Goal: Navigation & Orientation: Find specific page/section

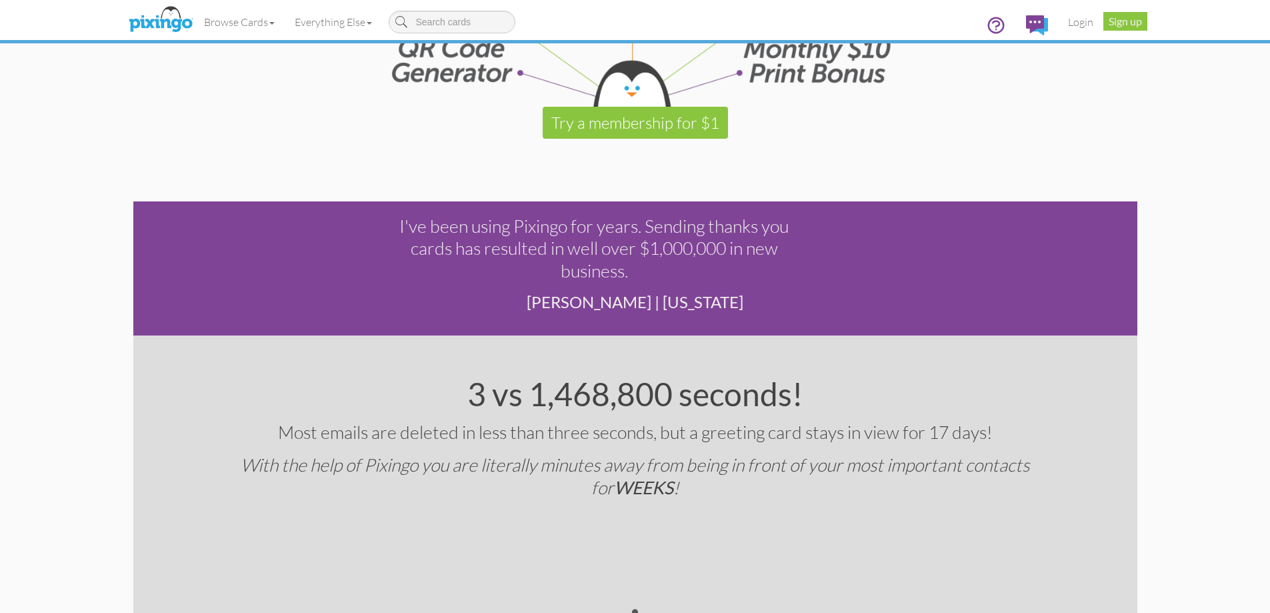
scroll to position [2267, 0]
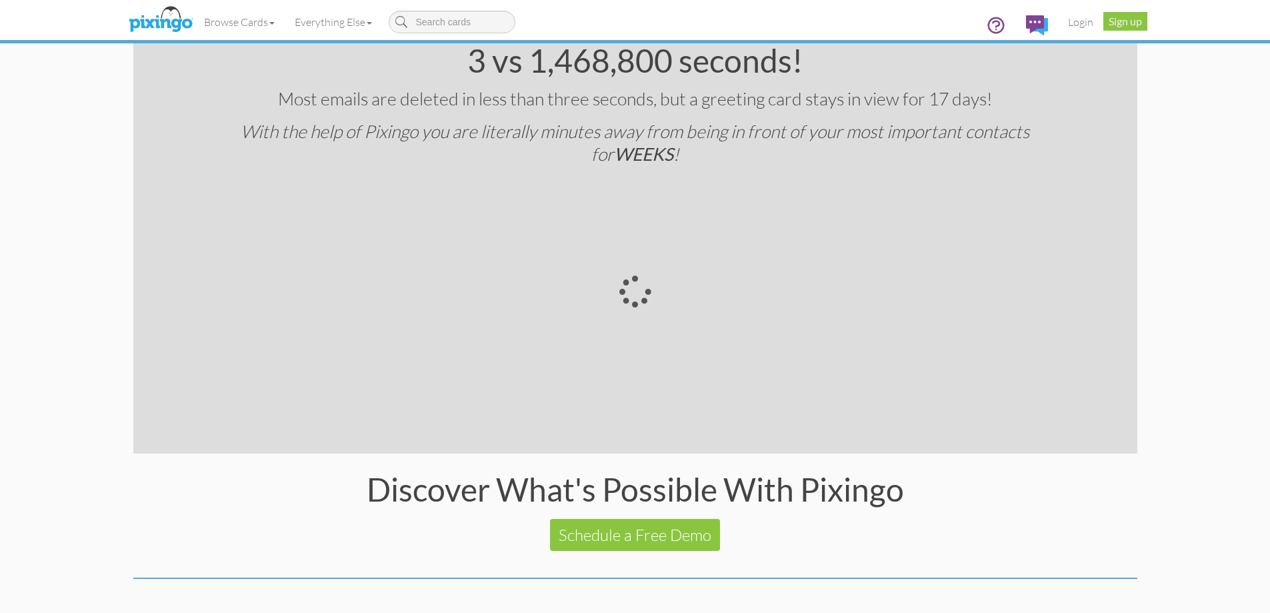
click at [636, 289] on div at bounding box center [635, 291] width 400 height 225
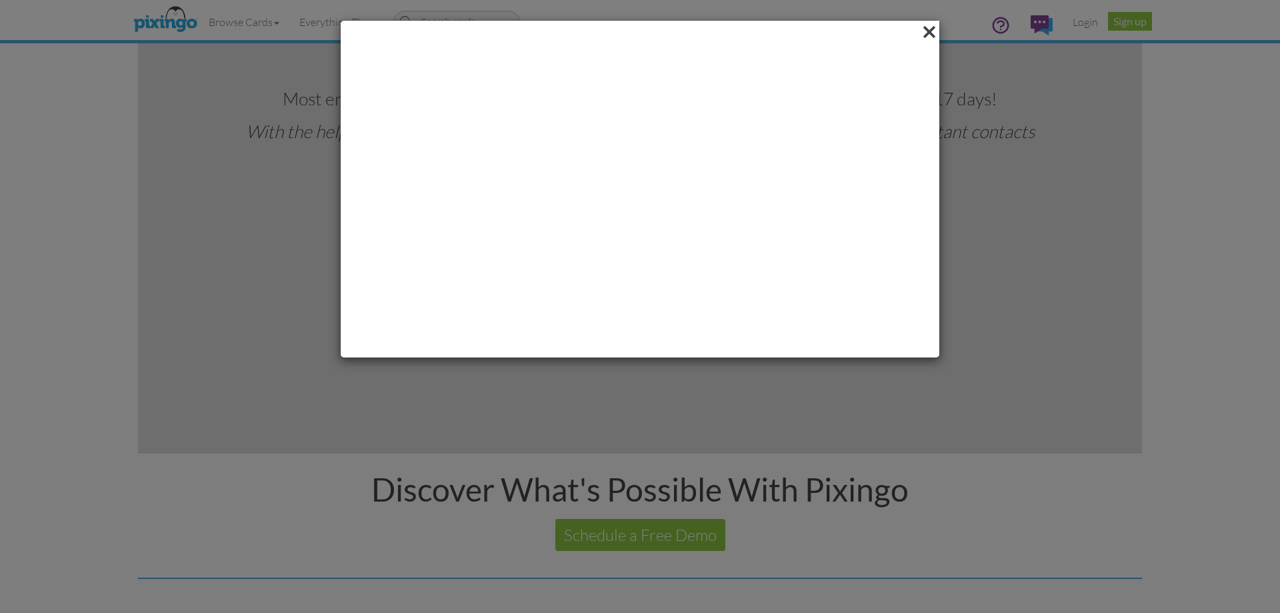
click at [932, 35] on span at bounding box center [929, 32] width 21 height 23
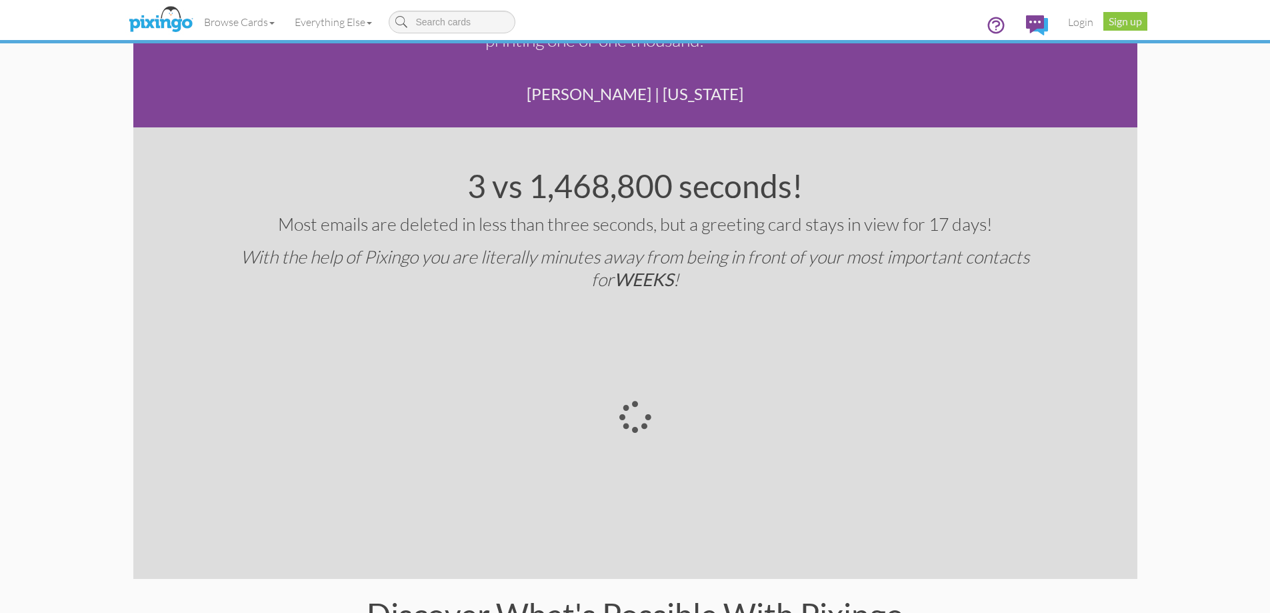
scroll to position [1934, 0]
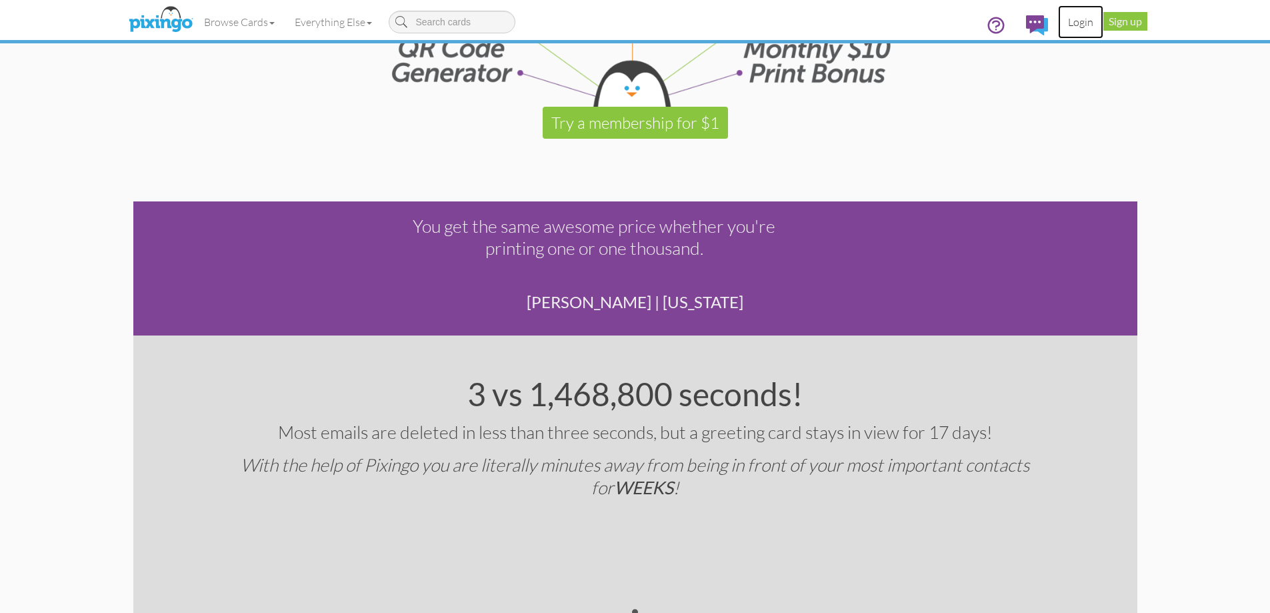
click at [1083, 23] on link "Login" at bounding box center [1080, 21] width 45 height 33
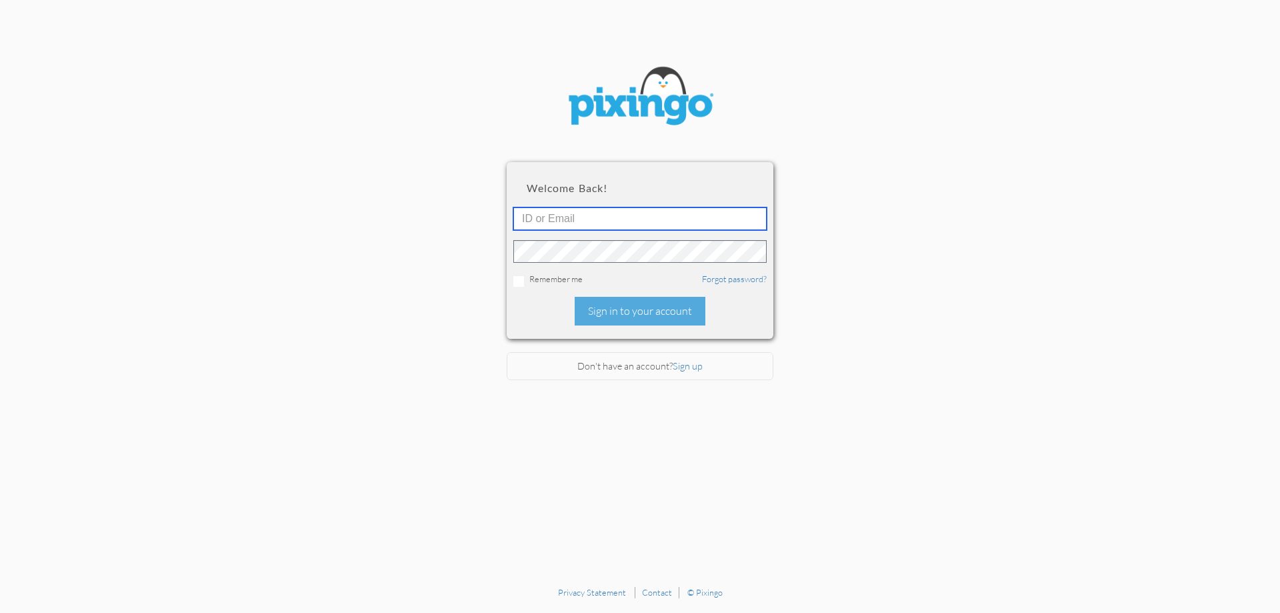
click at [651, 225] on input "text" at bounding box center [639, 218] width 253 height 23
type input "[PERSON_NAME][EMAIL_ADDRESS][DOMAIN_NAME]"
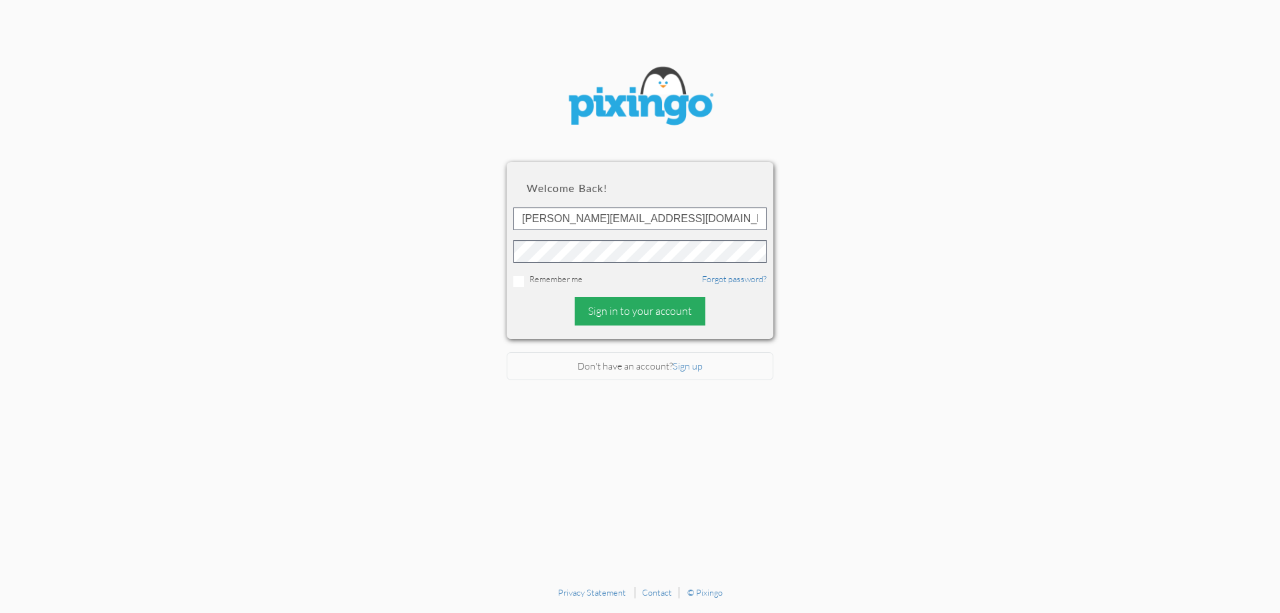
click at [621, 302] on div "Sign in to your account" at bounding box center [640, 311] width 131 height 29
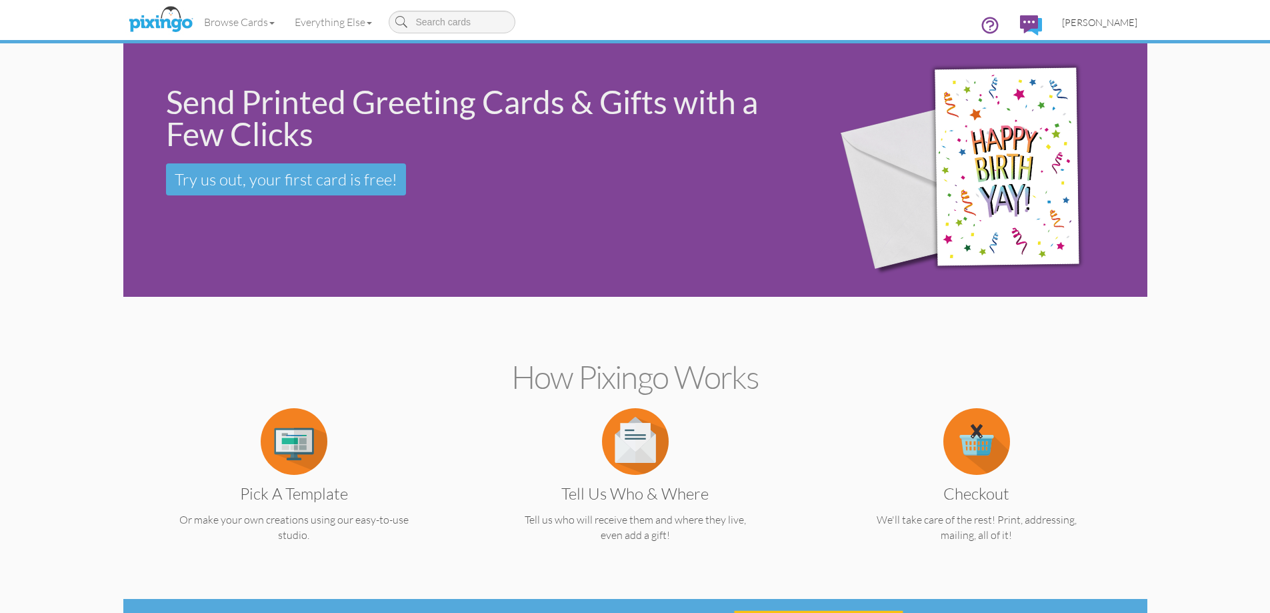
click at [1118, 21] on span "[PERSON_NAME]" at bounding box center [1099, 22] width 75 height 11
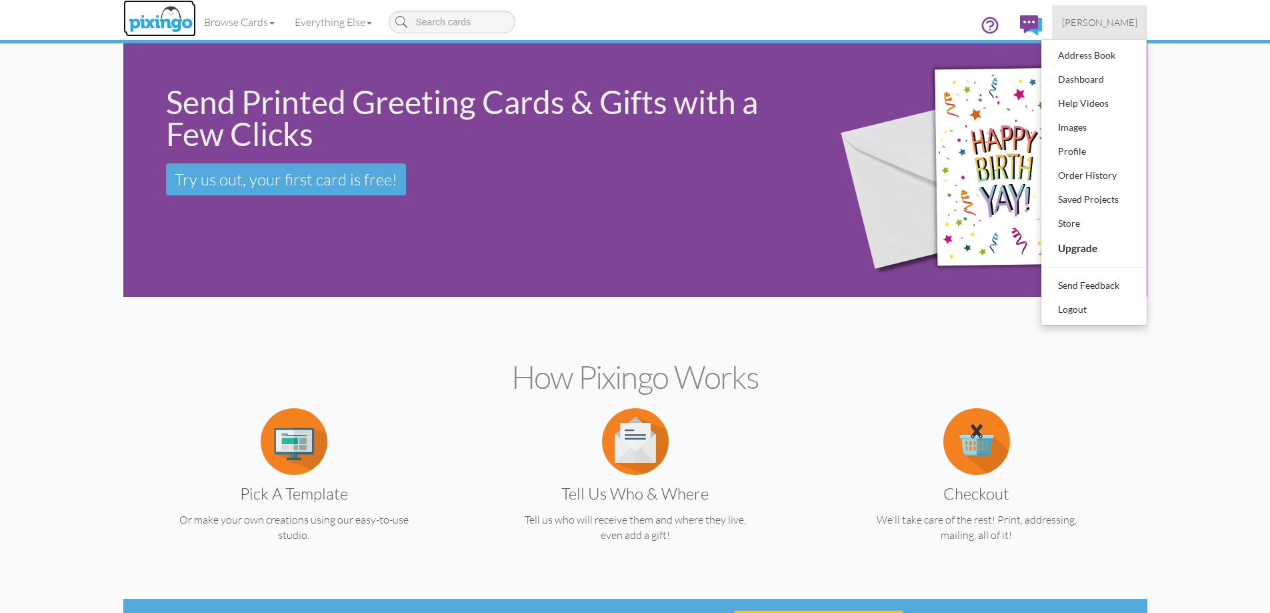
click at [171, 26] on img at bounding box center [160, 19] width 71 height 33
